Goal: Transaction & Acquisition: Book appointment/travel/reservation

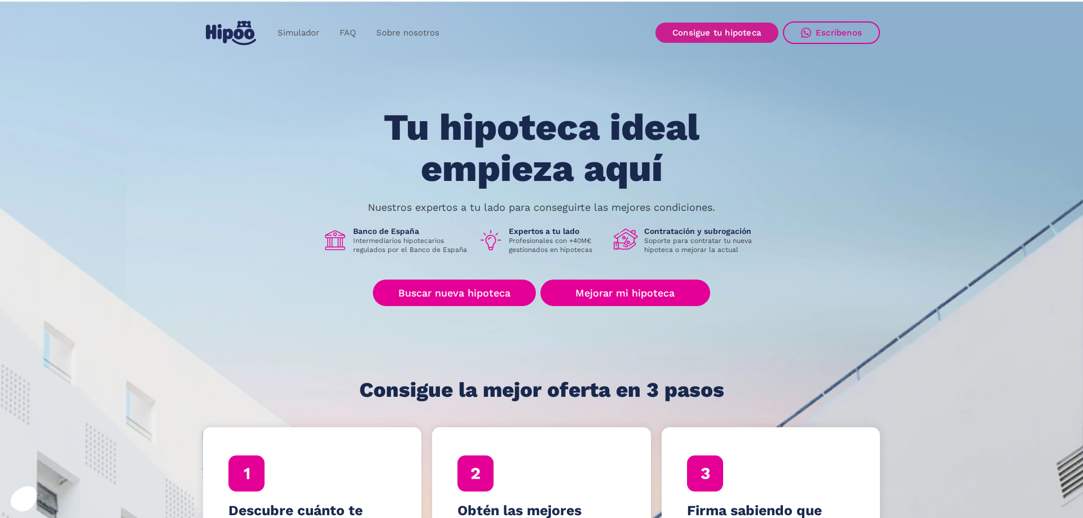
click at [738, 33] on link "Consigue tu hipoteca" at bounding box center [716, 33] width 123 height 20
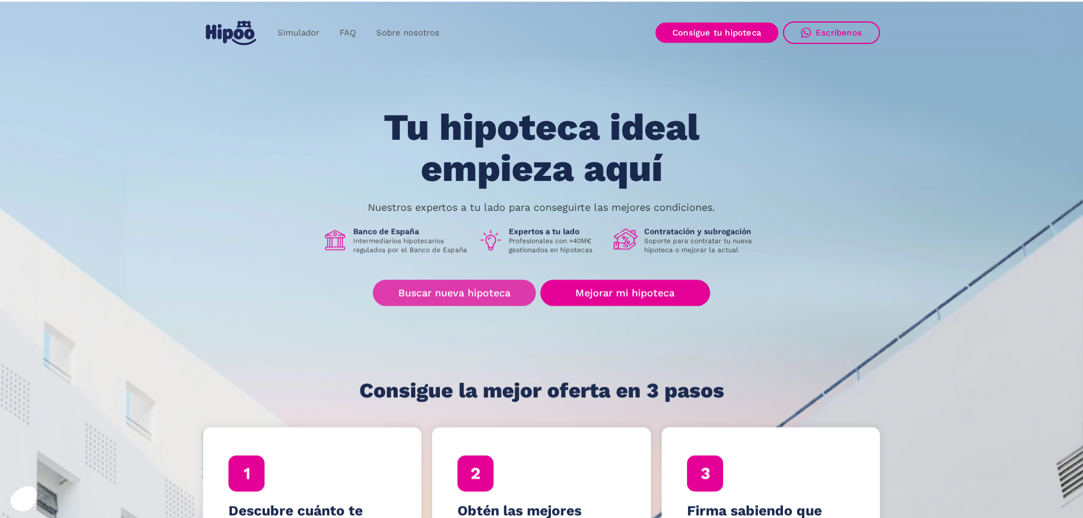
click at [469, 290] on link "Buscar nueva hipoteca" at bounding box center [454, 293] width 163 height 27
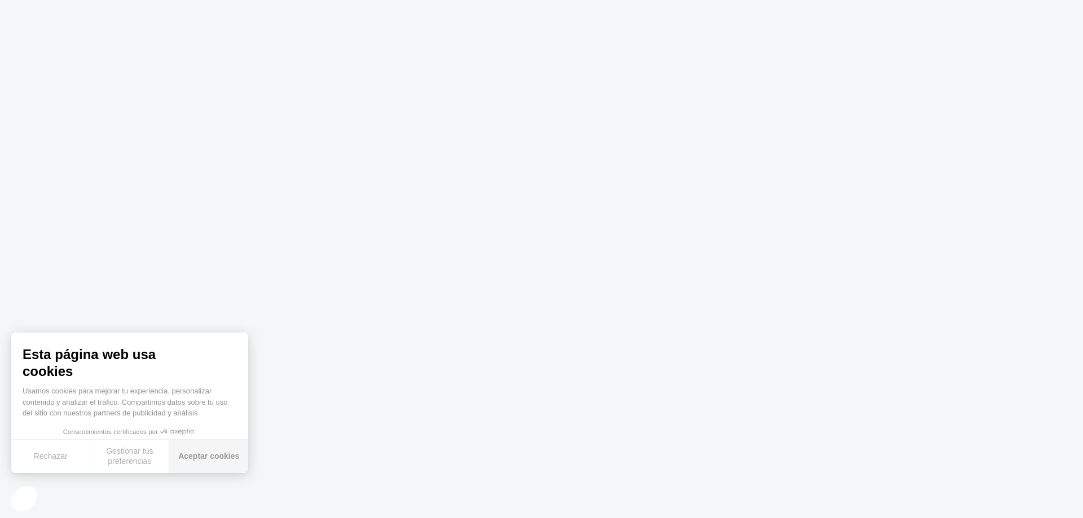
click at [211, 452] on button "Aceptar cookies" at bounding box center [208, 456] width 79 height 33
